Goal: Information Seeking & Learning: Learn about a topic

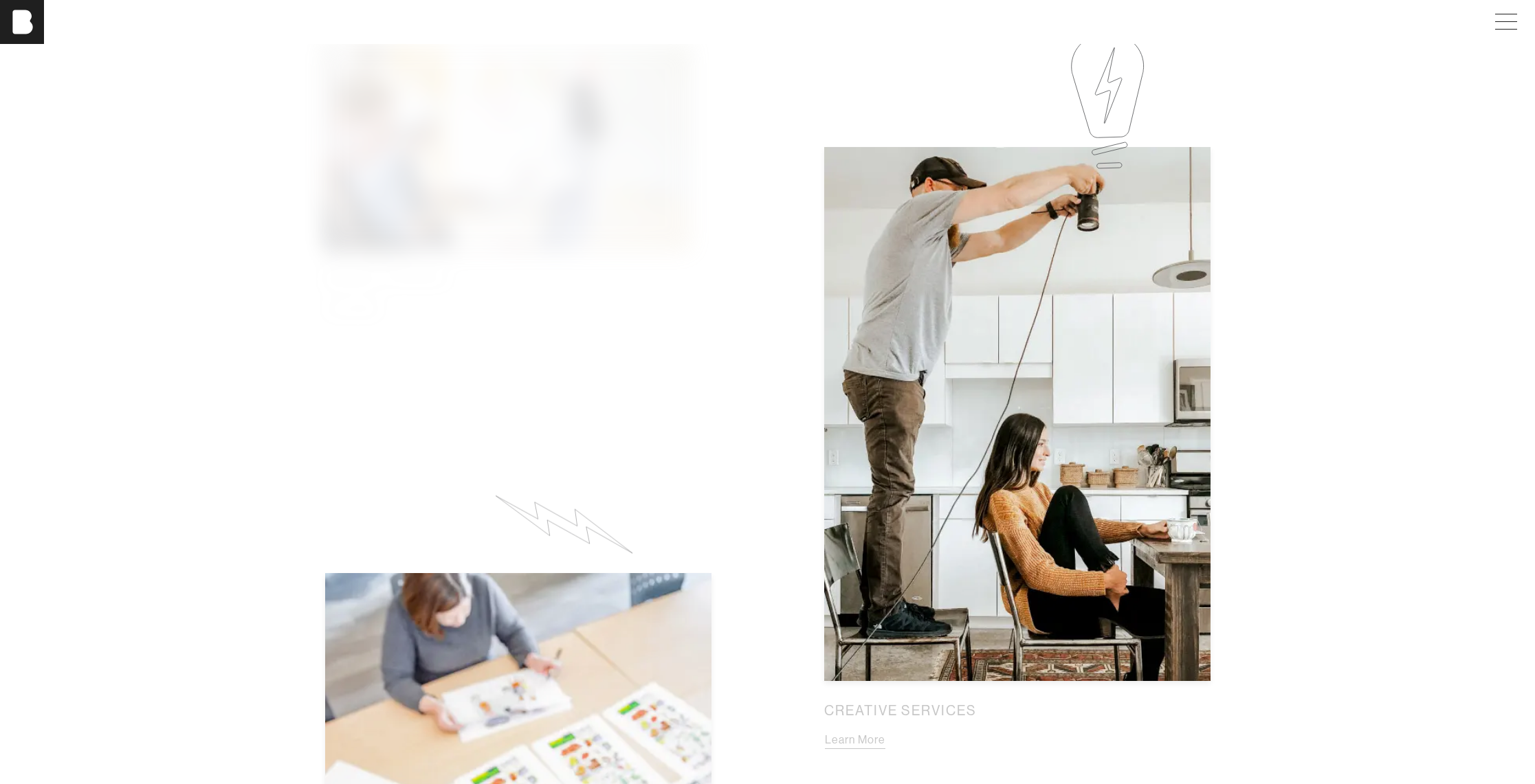
scroll to position [771, 0]
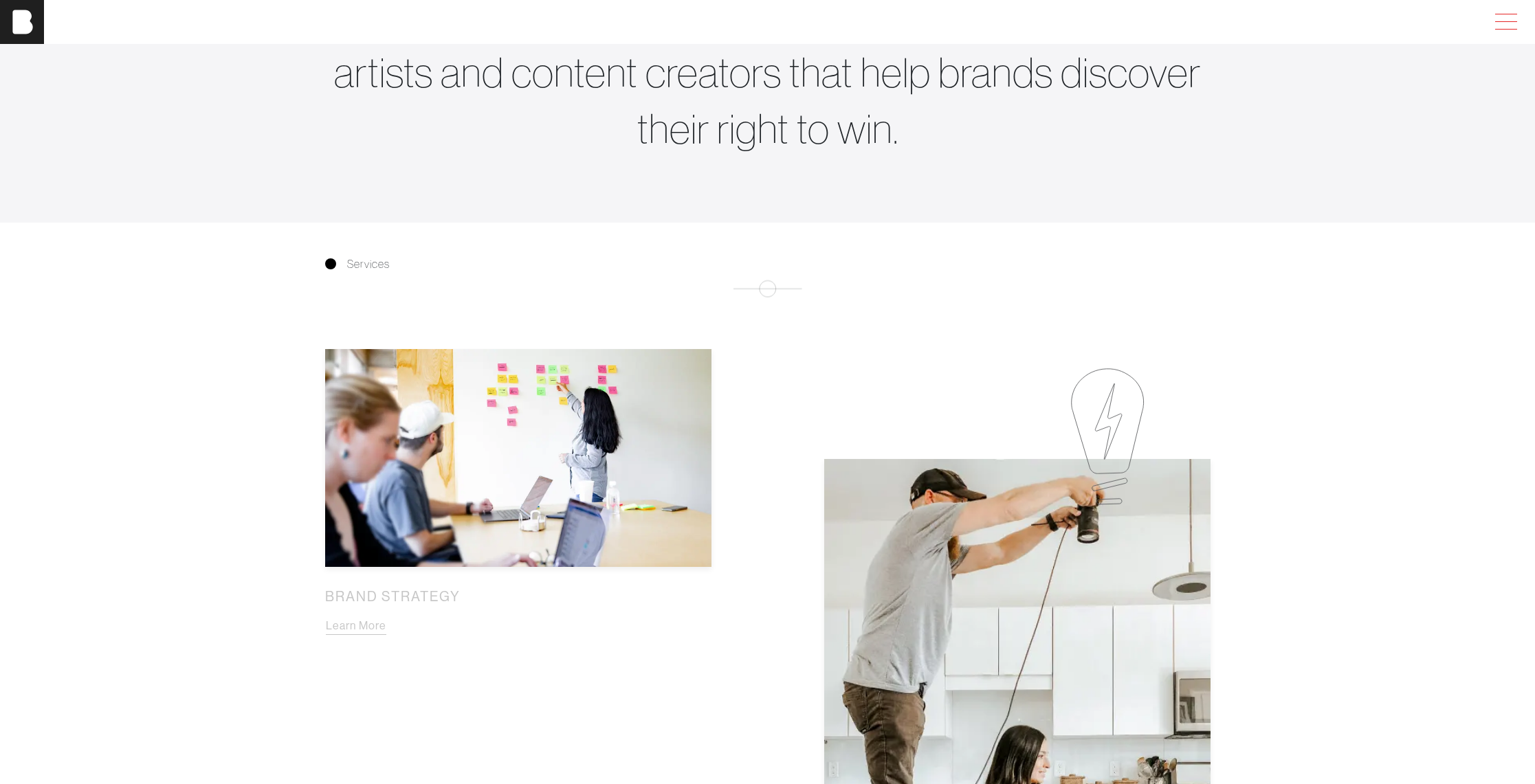
click at [1516, 17] on span at bounding box center [1503, 22] width 32 height 25
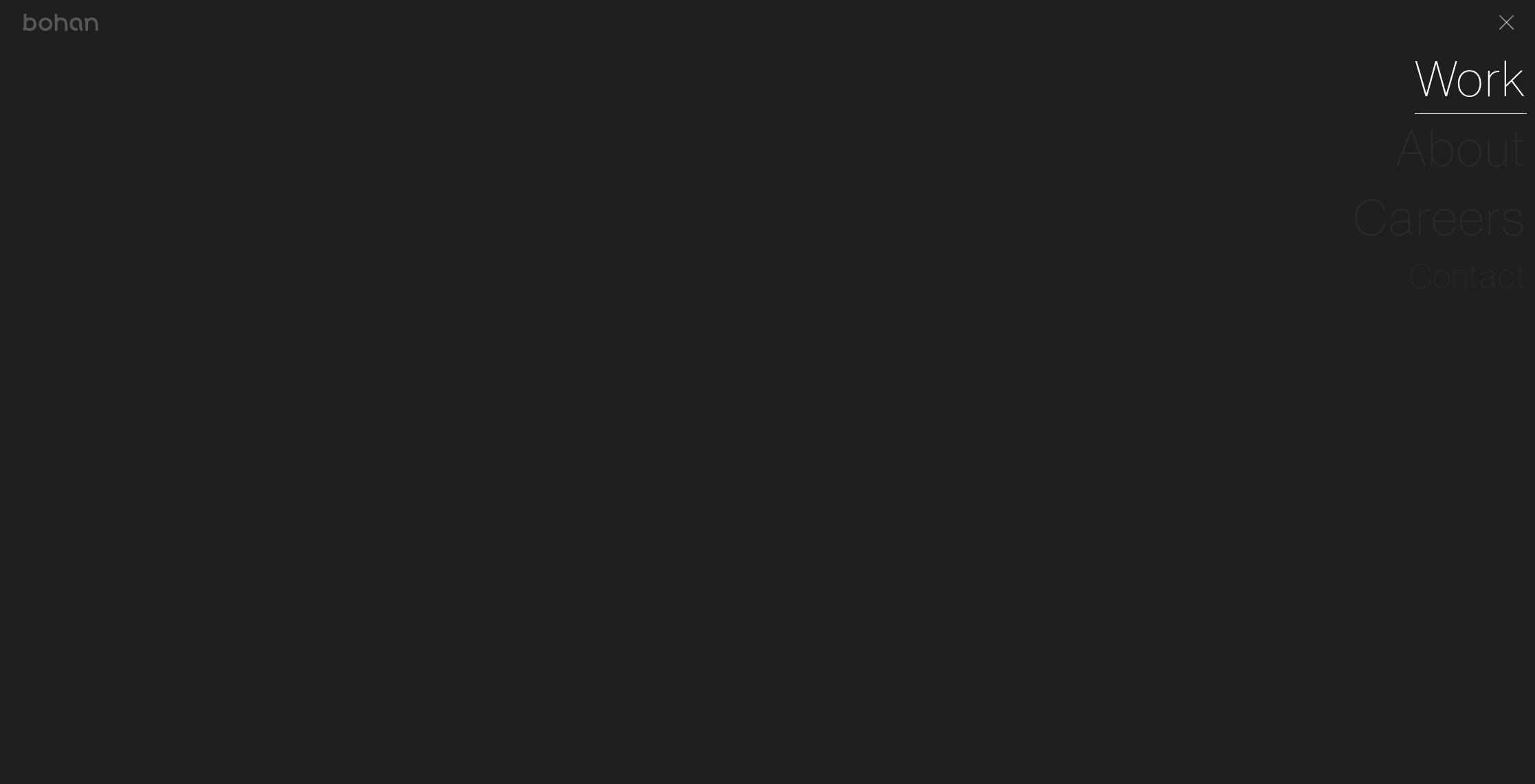
click at [1484, 73] on link "Work" at bounding box center [1471, 79] width 112 height 69
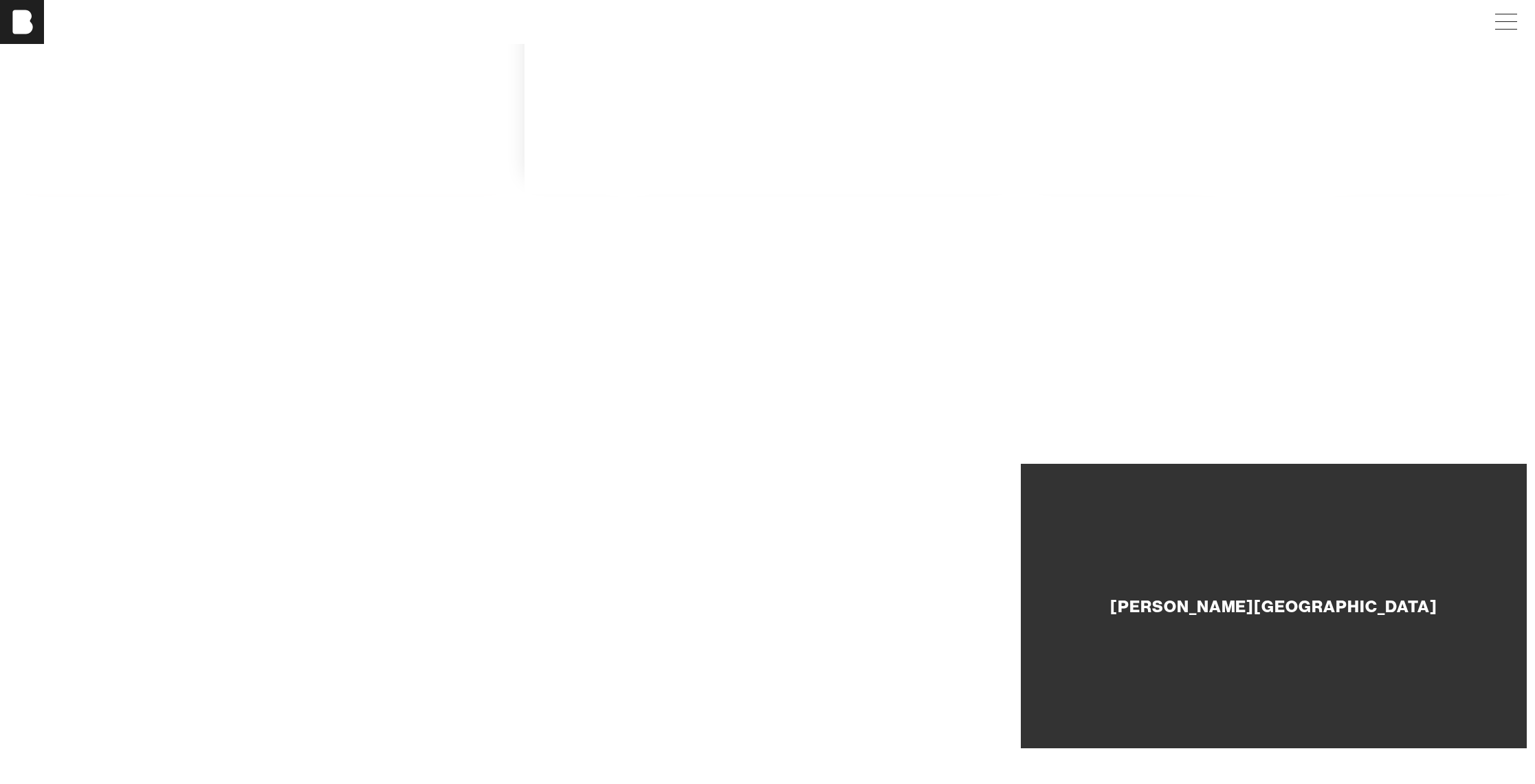
scroll to position [242, 0]
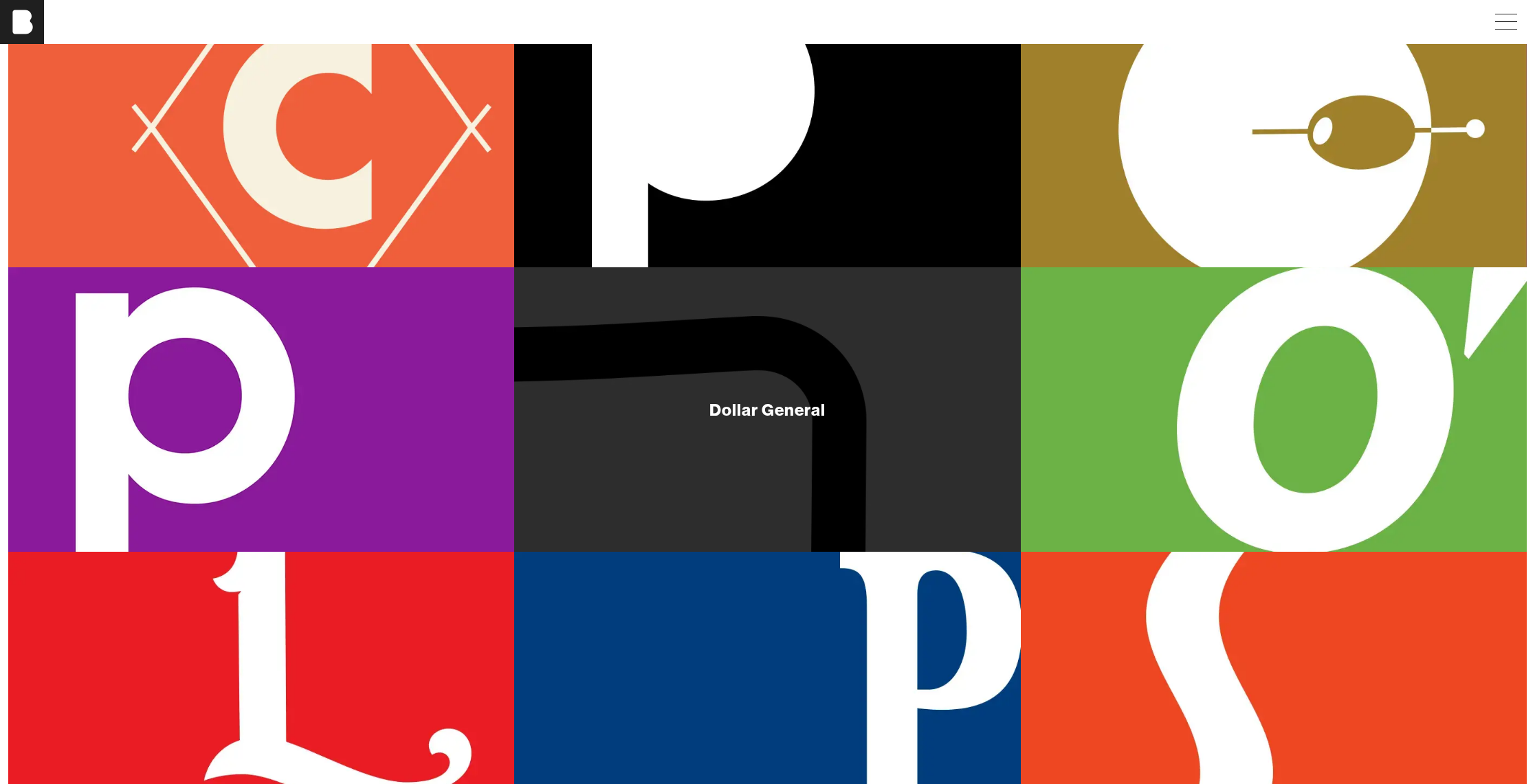
click at [912, 391] on div "Dollar General" at bounding box center [767, 409] width 506 height 284
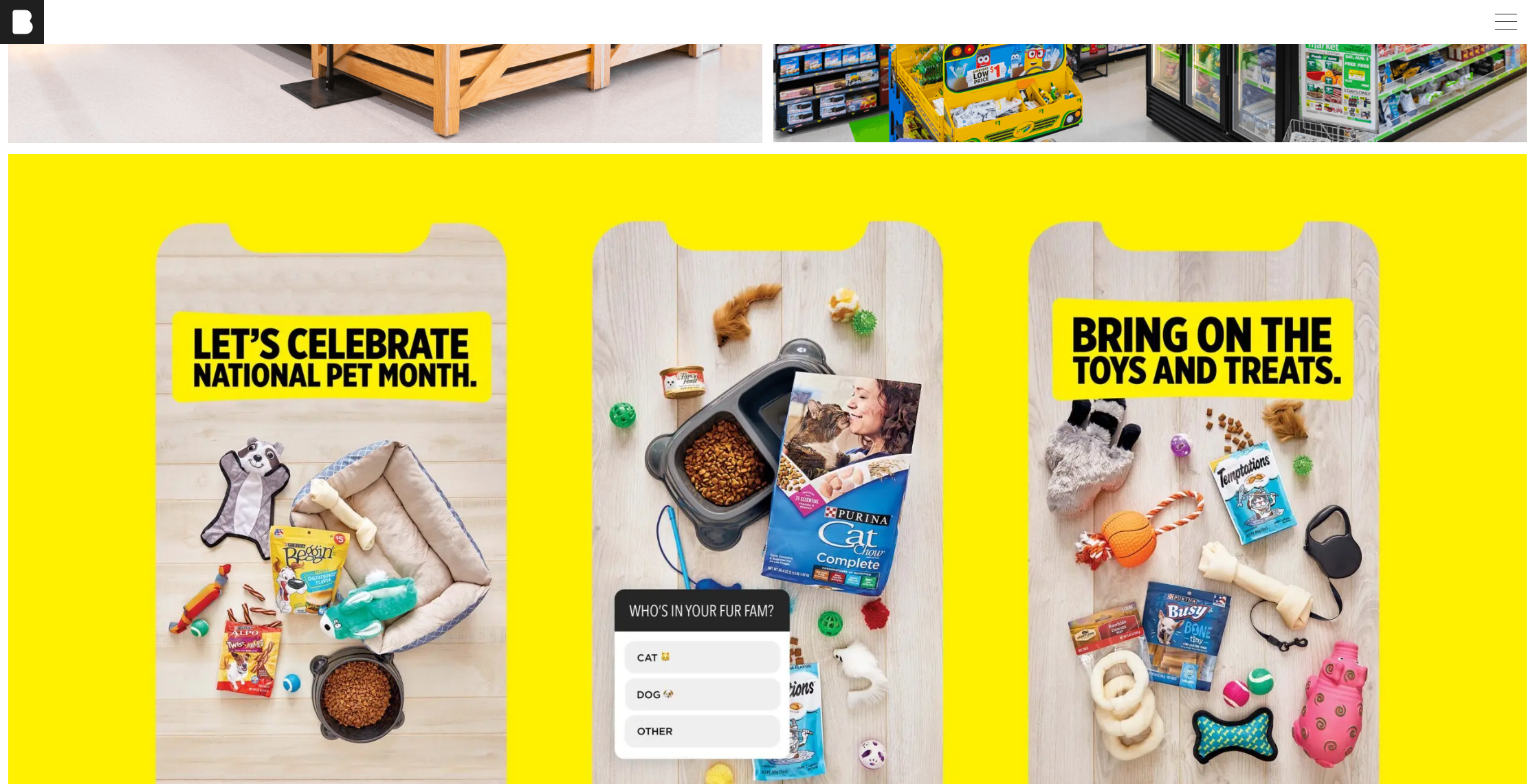
scroll to position [4431, 0]
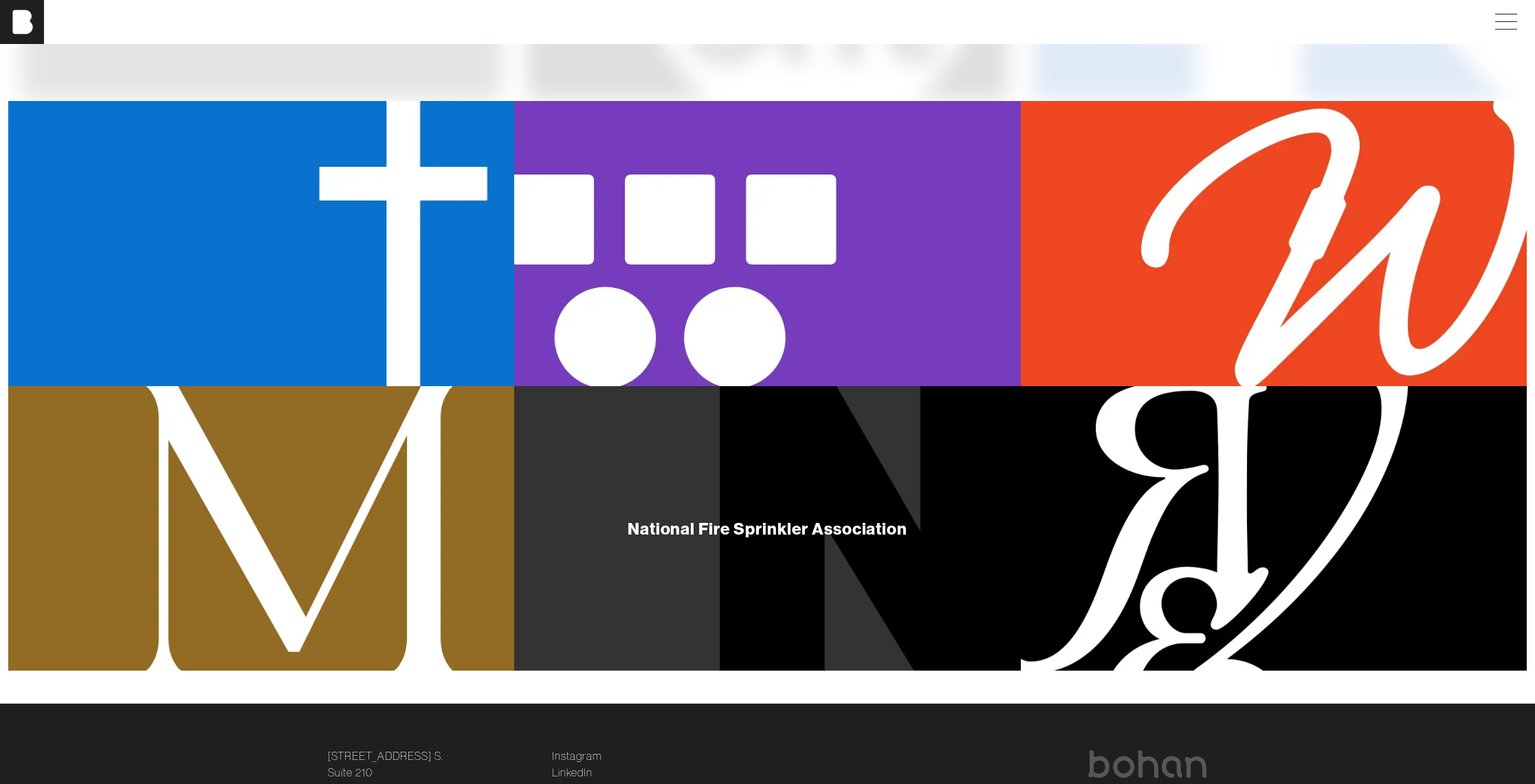
scroll to position [1405, 0]
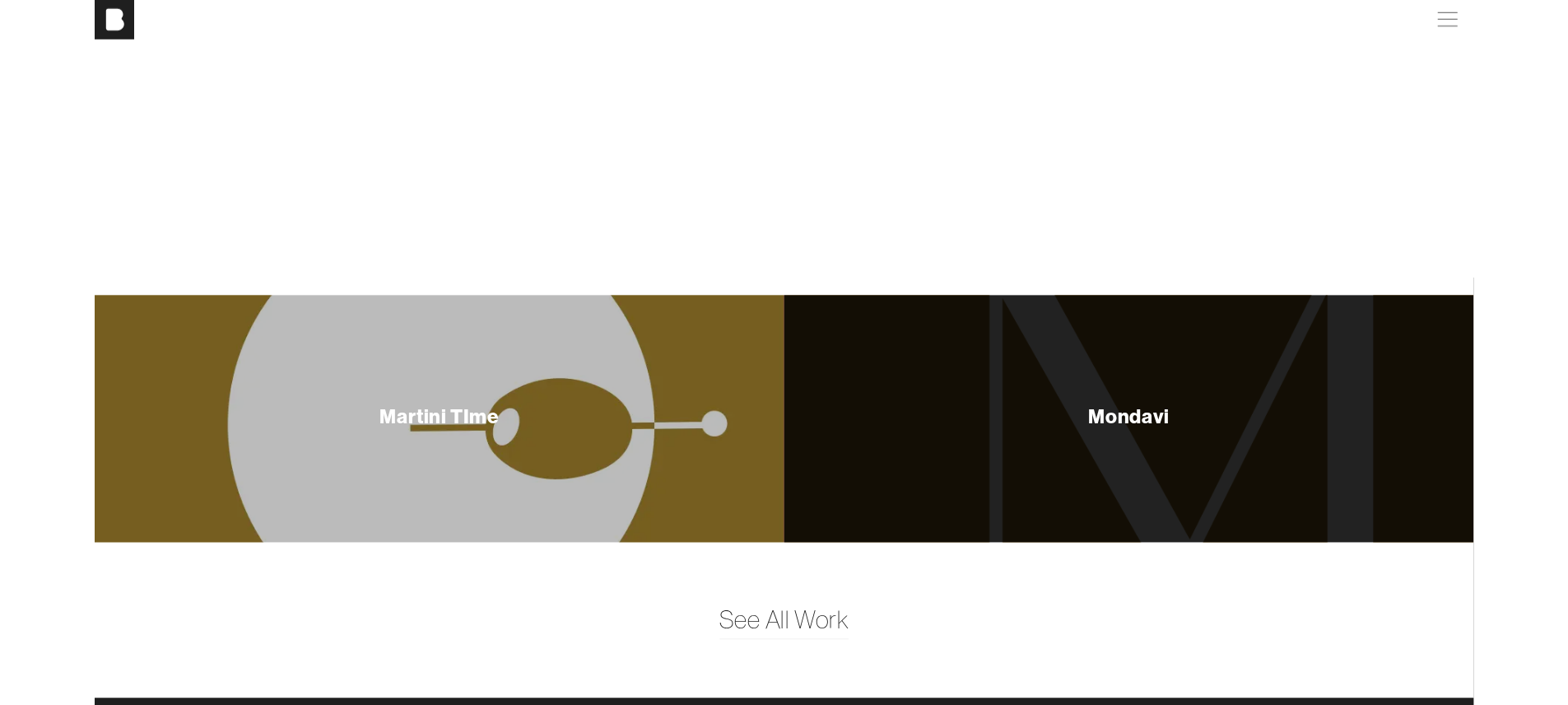
scroll to position [6512, 0]
